Goal: Communication & Community: Share content

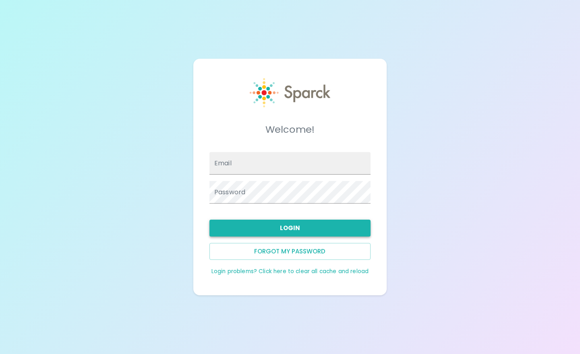
type input "[EMAIL_ADDRESS][DOMAIN_NAME]"
click at [333, 229] on button "Login" at bounding box center [289, 228] width 161 height 17
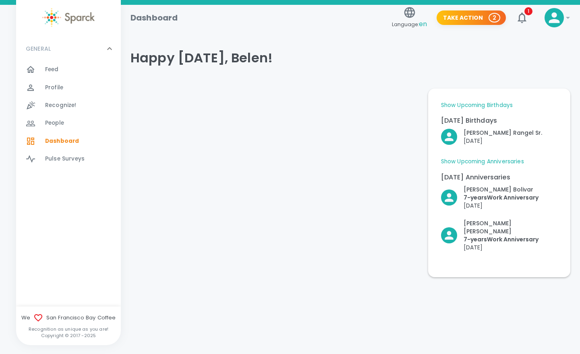
click at [55, 105] on span "Recognize!" at bounding box center [60, 106] width 31 height 8
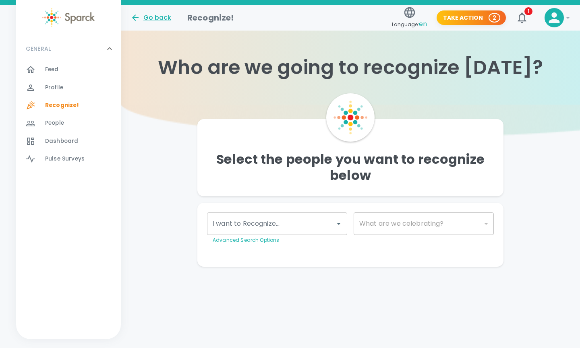
click at [290, 216] on div "I want to Recognize..." at bounding box center [277, 224] width 140 height 23
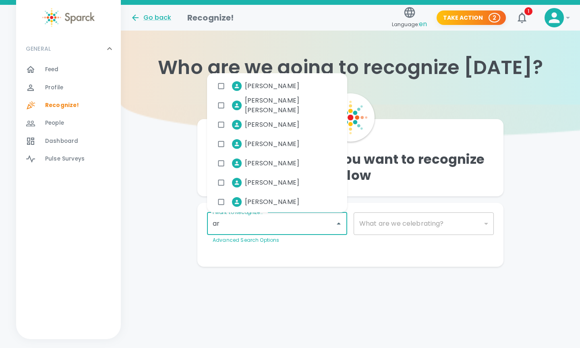
type input "ara"
click at [280, 87] on span "[PERSON_NAME]" at bounding box center [272, 86] width 54 height 10
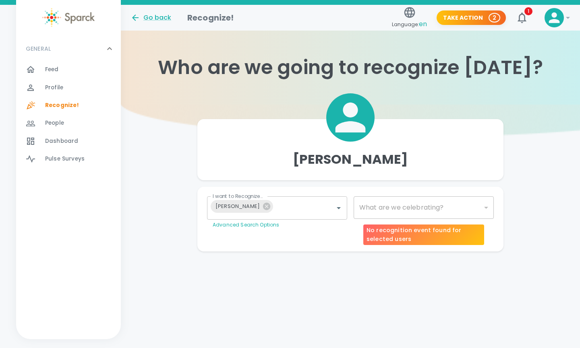
click at [426, 209] on div "​" at bounding box center [424, 208] width 140 height 23
click at [446, 208] on div "​" at bounding box center [424, 208] width 140 height 23
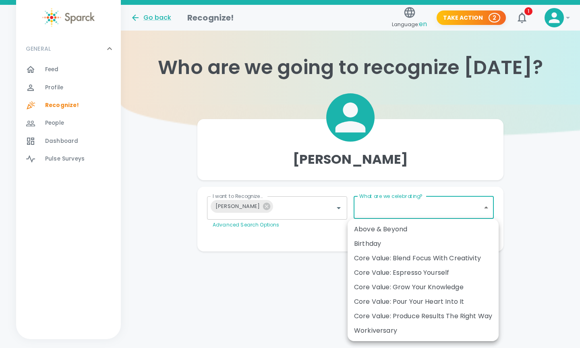
click at [427, 201] on body "Skip Navigation Go back Recognize! Language: en Take Action 2 1 ! GENERAL 0 Fee…" at bounding box center [290, 142] width 580 height 284
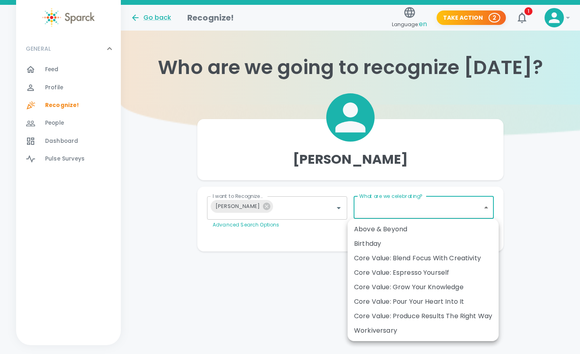
click at [385, 327] on div "Workiversary" at bounding box center [423, 331] width 138 height 10
type input "2073"
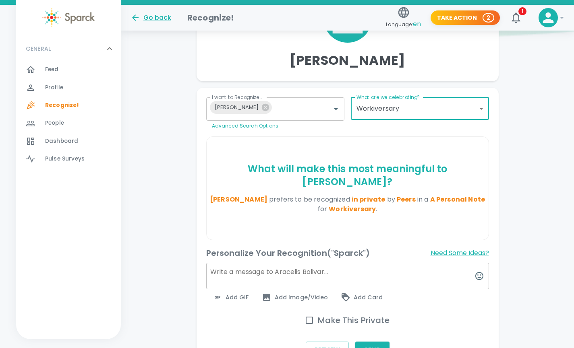
scroll to position [155, 0]
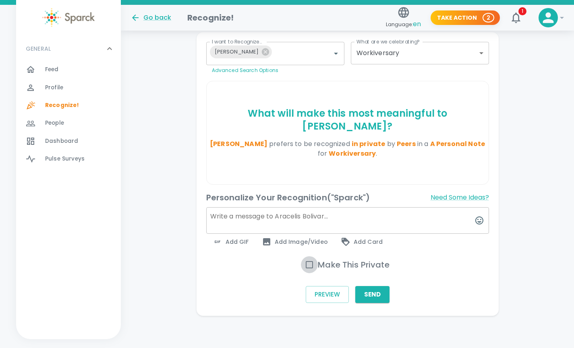
click at [309, 265] on input "Make This Private" at bounding box center [309, 265] width 17 height 17
checkbox input "true"
click at [232, 241] on span "Add GIF" at bounding box center [231, 242] width 36 height 10
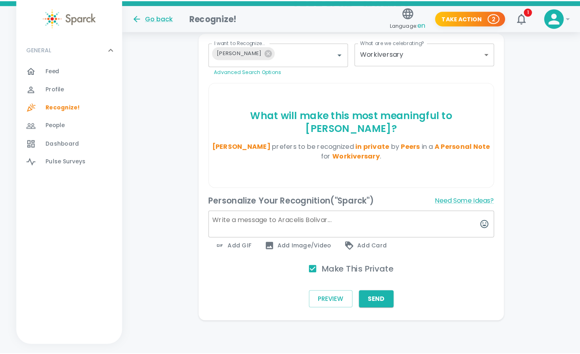
scroll to position [149, 0]
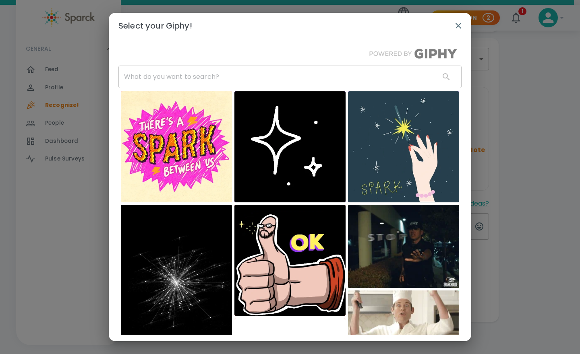
click at [228, 77] on input "text" at bounding box center [275, 77] width 315 height 23
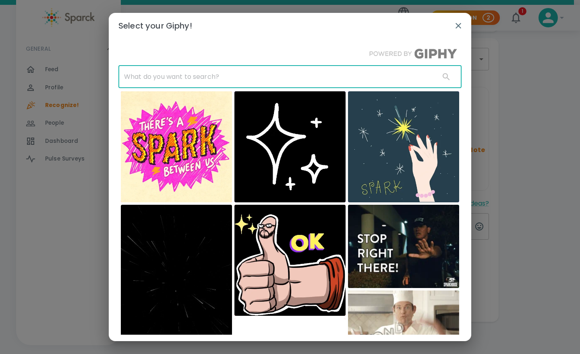
type input "h"
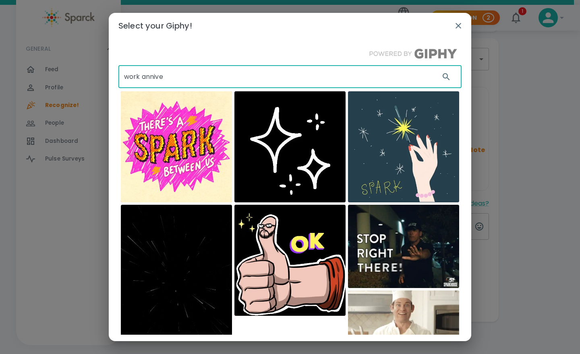
type input "work annive"
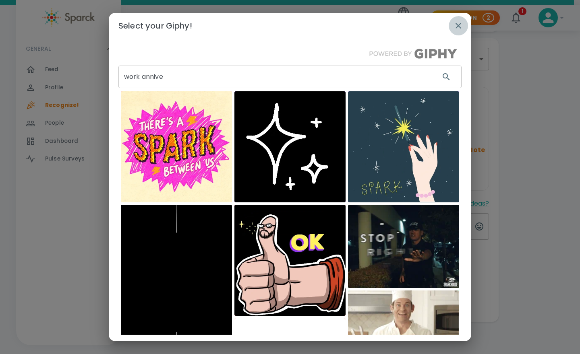
click at [452, 31] on button "button" at bounding box center [458, 25] width 19 height 19
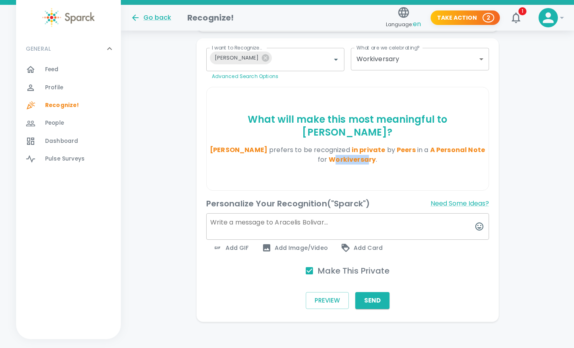
drag, startPoint x: 333, startPoint y: 159, endPoint x: 367, endPoint y: 160, distance: 34.3
click at [367, 160] on span "Workiversary" at bounding box center [352, 159] width 47 height 9
drag, startPoint x: 367, startPoint y: 160, endPoint x: 351, endPoint y: 178, distance: 24.3
click at [351, 178] on div "What will make this most meaningful to [PERSON_NAME] ? [PERSON_NAME] prefers to…" at bounding box center [348, 138] width 282 height 103
click at [338, 170] on div "What will make this most meaningful to [PERSON_NAME] ? [PERSON_NAME] prefers to…" at bounding box center [348, 138] width 282 height 103
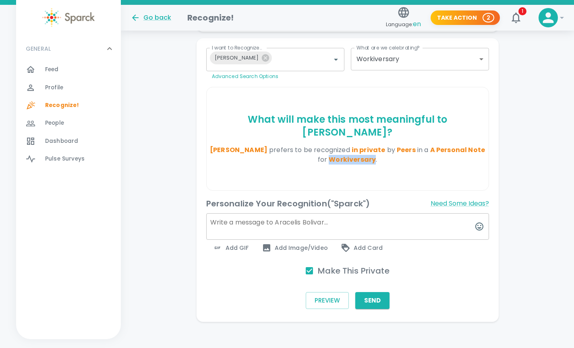
drag, startPoint x: 330, startPoint y: 159, endPoint x: 374, endPoint y: 161, distance: 44.4
click at [374, 161] on span "Workiversary" at bounding box center [352, 159] width 47 height 9
drag, startPoint x: 374, startPoint y: 161, endPoint x: 366, endPoint y: 158, distance: 8.5
copy span "Workiversary"
click at [235, 246] on span "Add GIF" at bounding box center [231, 248] width 36 height 10
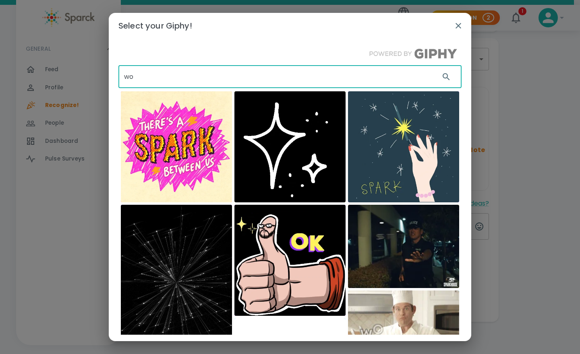
type input "w"
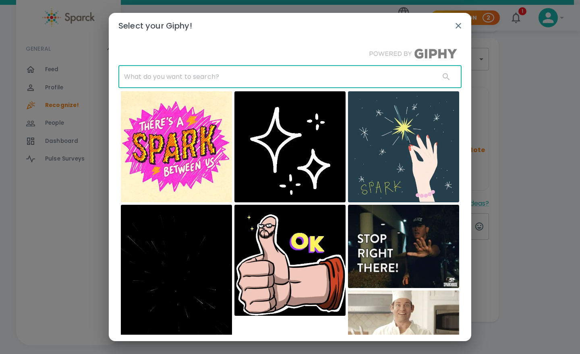
paste input "Workiversary"
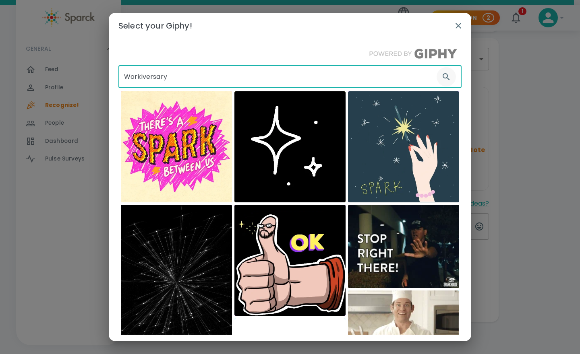
type input "Workiversary"
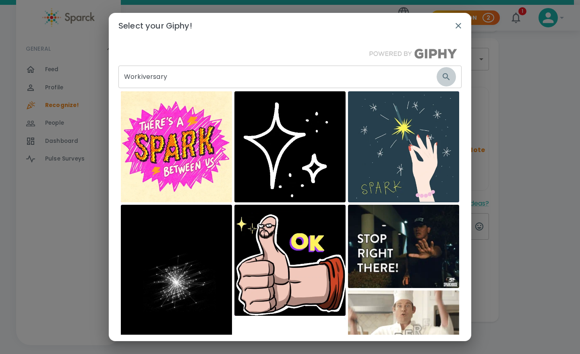
click at [443, 75] on icon "button" at bounding box center [446, 76] width 7 height 7
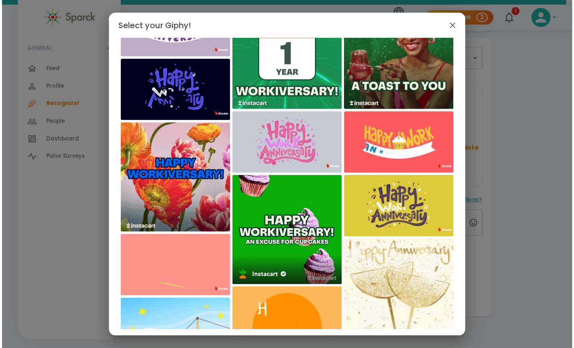
scroll to position [292, 0]
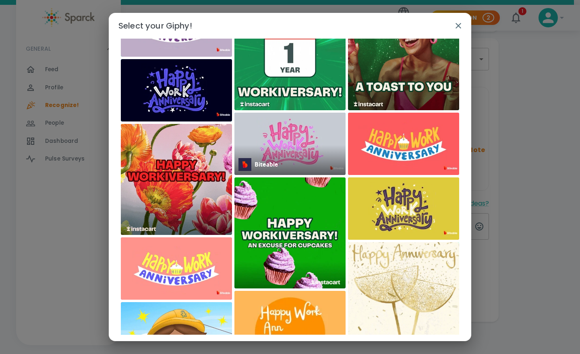
click at [291, 146] on img at bounding box center [289, 144] width 111 height 62
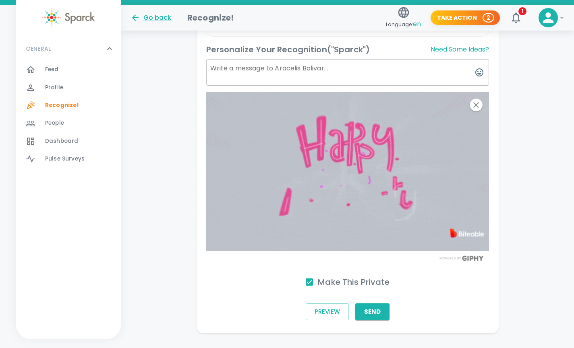
scroll to position [303, 0]
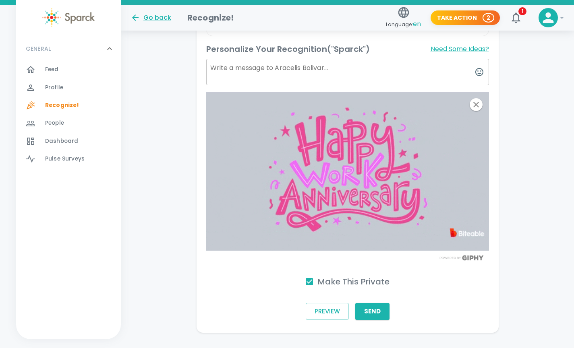
click at [271, 73] on textarea at bounding box center [347, 72] width 283 height 27
click at [308, 69] on textarea "Feliz" at bounding box center [347, 72] width 283 height 27
type textarea "F"
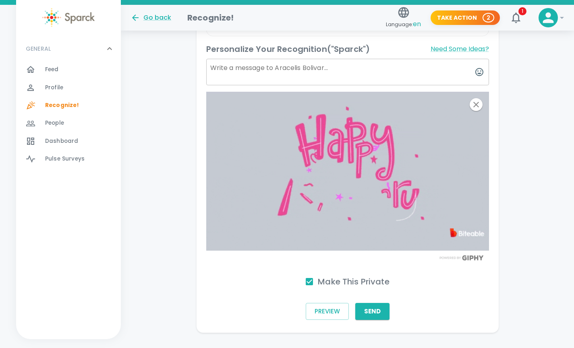
click at [308, 69] on textarea at bounding box center [347, 72] width 283 height 27
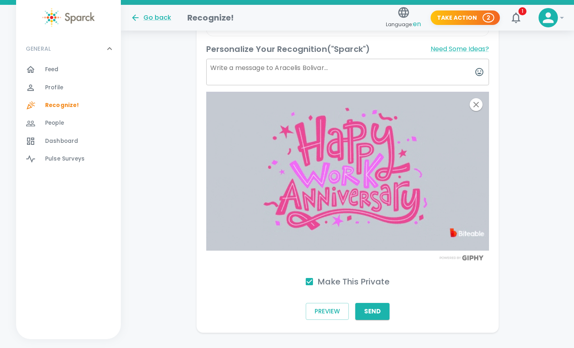
paste textarea "feliz aniversario de trabajo"
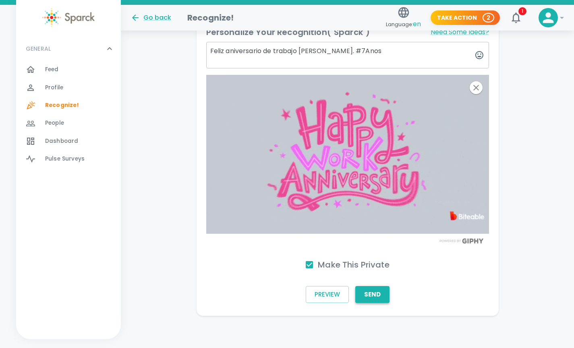
scroll to position [320, 0]
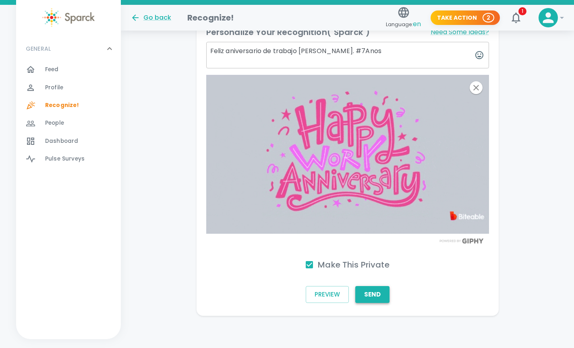
type textarea "Feliz aniversario de trabajo [PERSON_NAME]. #7Anos"
click at [372, 294] on button "Send" at bounding box center [372, 294] width 34 height 17
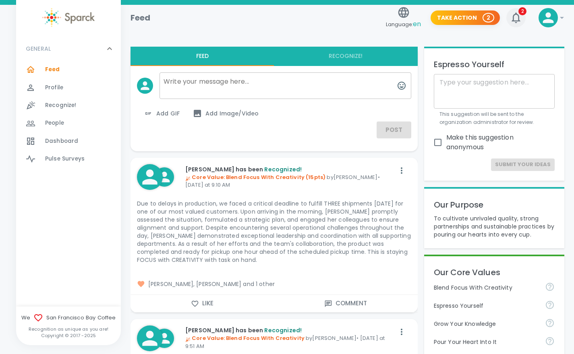
click at [517, 17] on icon "button" at bounding box center [516, 17] width 13 height 13
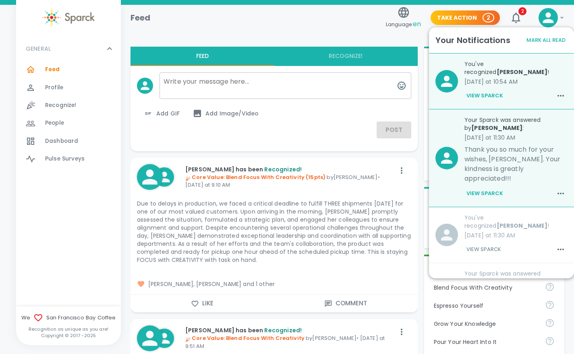
click at [491, 187] on button "View Sparck" at bounding box center [484, 194] width 41 height 14
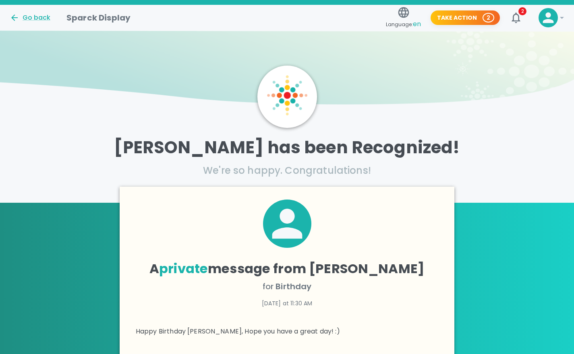
click at [547, 16] on icon at bounding box center [548, 17] width 11 height 11
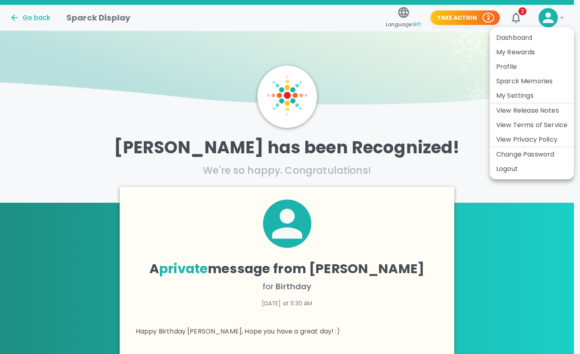
click at [517, 13] on div at bounding box center [290, 177] width 580 height 354
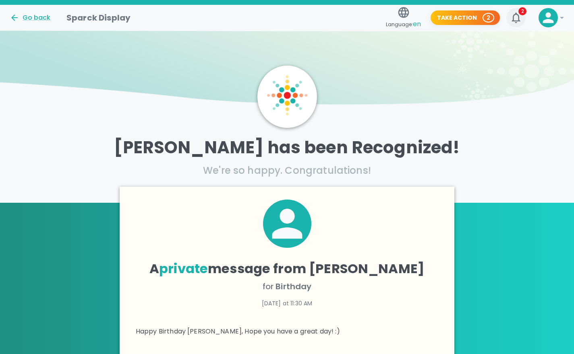
click at [514, 13] on icon "button" at bounding box center [516, 17] width 13 height 13
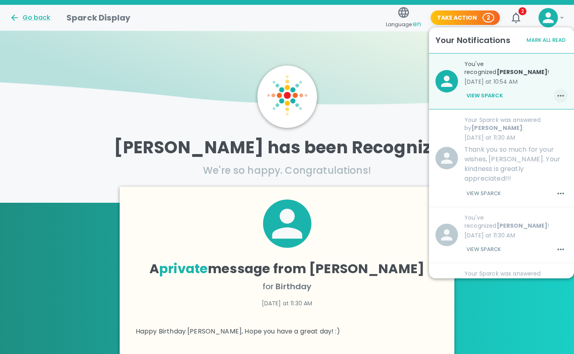
click at [556, 97] on icon "button" at bounding box center [561, 96] width 10 height 10
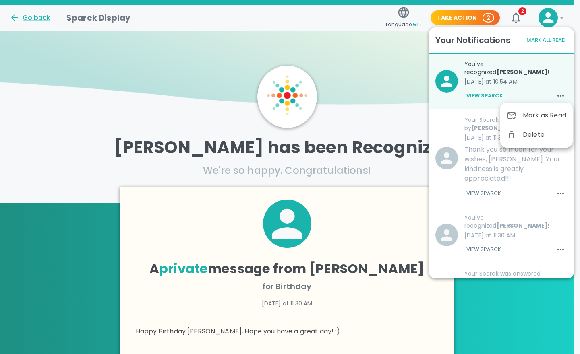
click at [489, 93] on div at bounding box center [290, 177] width 580 height 354
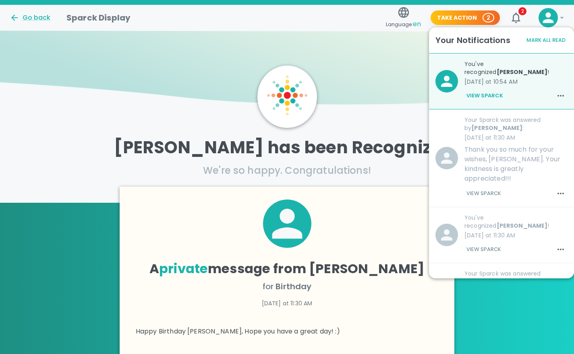
click at [489, 187] on button "View Sparck" at bounding box center [483, 194] width 39 height 14
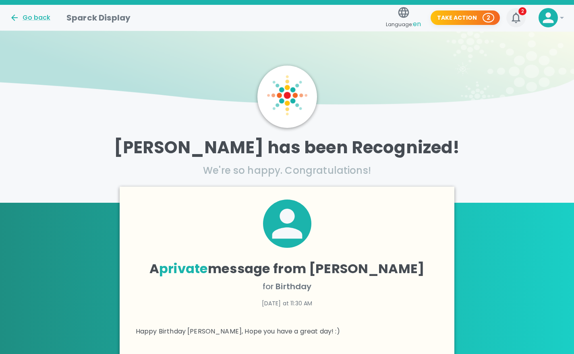
click at [516, 17] on icon "button" at bounding box center [516, 17] width 13 height 13
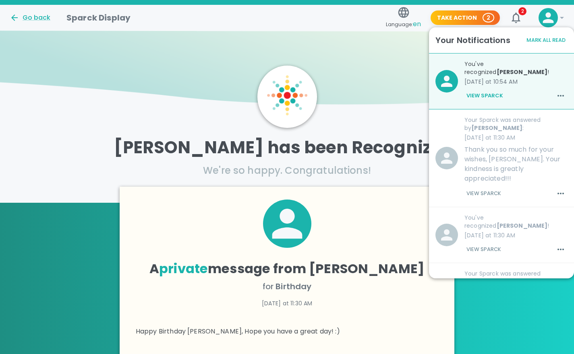
click at [484, 95] on button "View Sparck" at bounding box center [484, 96] width 41 height 14
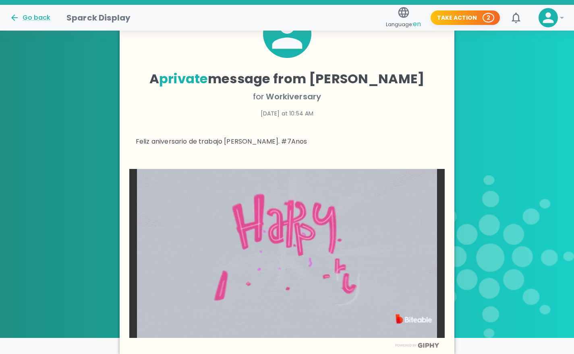
scroll to position [264, 0]
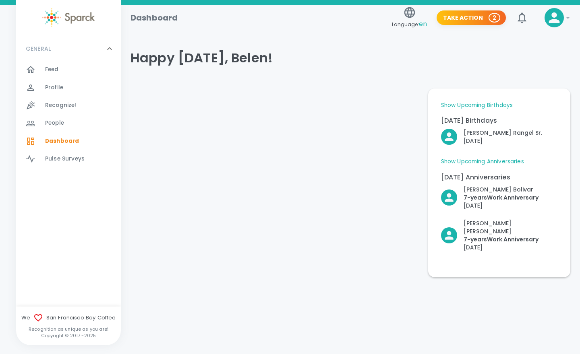
click at [493, 103] on link "Show Upcoming Birthdays" at bounding box center [477, 106] width 72 height 8
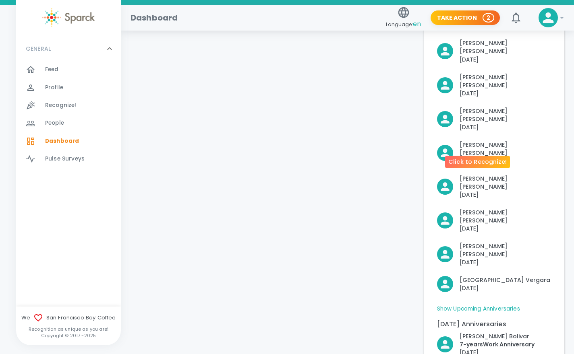
scroll to position [199, 0]
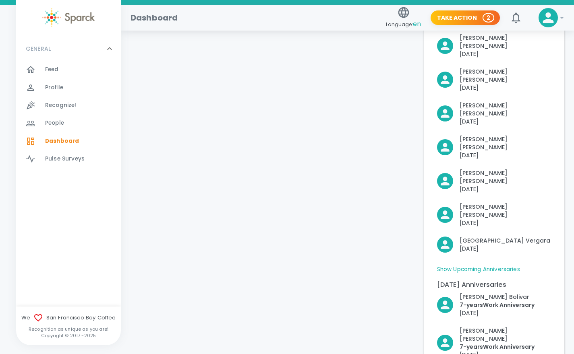
click at [482, 266] on link "Show Upcoming Anniversaries" at bounding box center [478, 270] width 83 height 8
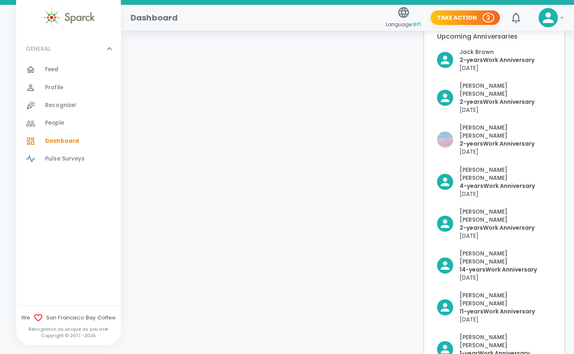
scroll to position [485, 0]
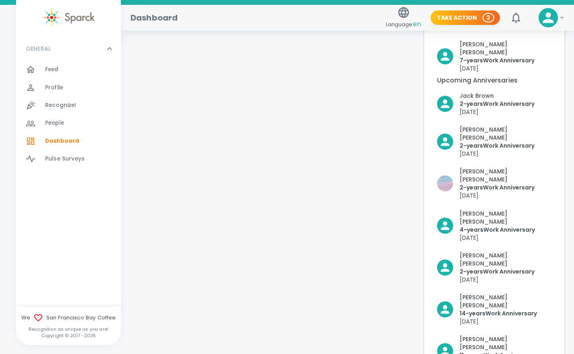
click at [58, 73] on span "Feed" at bounding box center [52, 70] width 14 height 8
